Goal: Find specific page/section: Find specific page/section

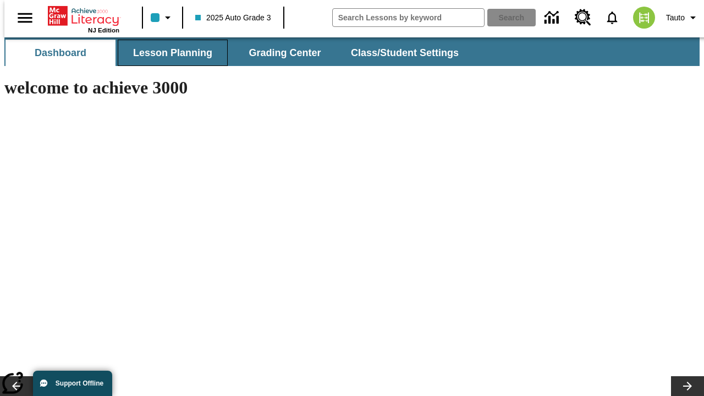
click at [168, 53] on button "Lesson Planning" at bounding box center [173, 53] width 110 height 26
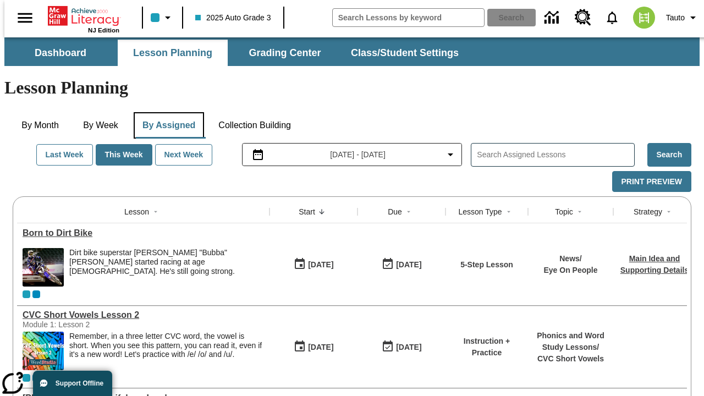
click at [166, 112] on button "By Assigned" at bounding box center [169, 125] width 70 height 26
